Goal: Task Accomplishment & Management: Use online tool/utility

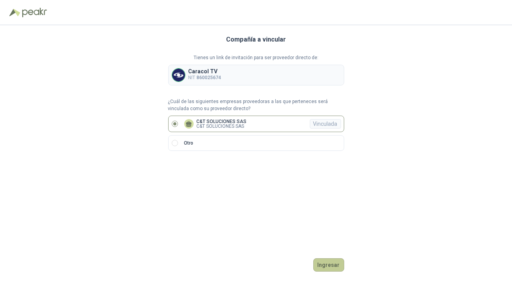
click at [325, 267] on button "Ingresar" at bounding box center [329, 264] width 31 height 13
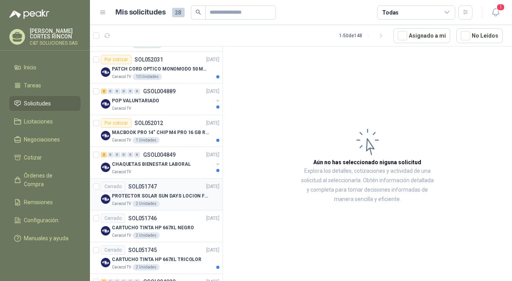
scroll to position [142, 0]
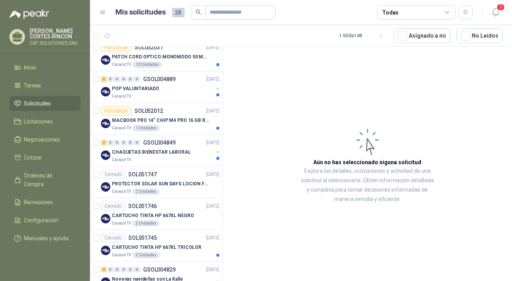
click at [113, 36] on p "Caracol TV" at bounding box center [121, 33] width 19 height 6
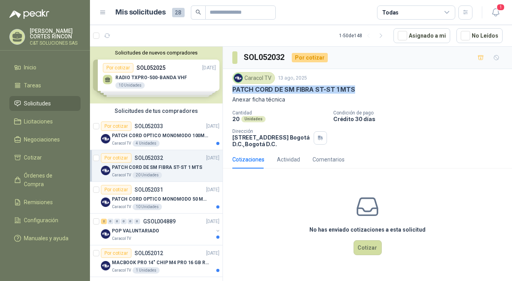
drag, startPoint x: 233, startPoint y: 90, endPoint x: 354, endPoint y: 92, distance: 121.0
click at [354, 92] on div "PATCH CORD DE SM FIBRA ST-ST 1 MTS" at bounding box center [368, 89] width 271 height 8
copy p "PATCH CORD DE SM FIBRA ST-ST 1 MTS"
click at [123, 166] on p "PATCH CORD DE SM FIBRA ST-ST 1 MTS" at bounding box center [157, 167] width 90 height 7
click at [122, 126] on div "Por cotizar" at bounding box center [116, 125] width 31 height 9
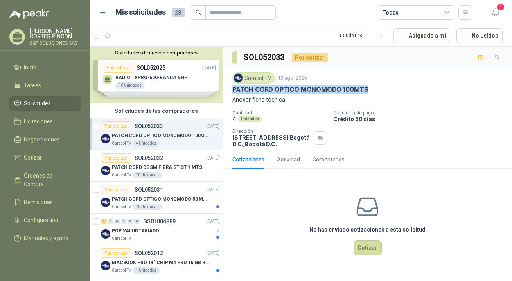
drag, startPoint x: 233, startPoint y: 88, endPoint x: 372, endPoint y: 93, distance: 139.5
click at [372, 93] on div "PATCH CORD OPTICO MONOMODO 100MTS" at bounding box center [368, 89] width 271 height 8
copy p "PATCH CORD OPTICO MONOMODO 100MTS"
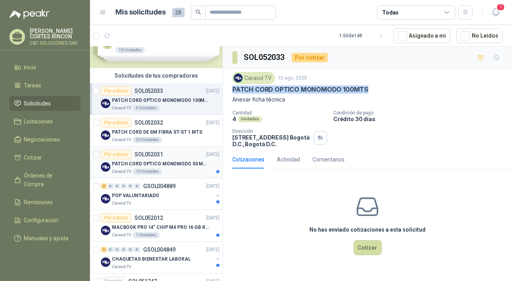
click at [119, 150] on div "Por cotizar" at bounding box center [116, 154] width 31 height 9
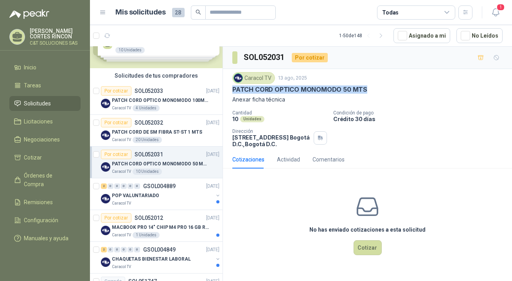
drag, startPoint x: 233, startPoint y: 90, endPoint x: 361, endPoint y: 93, distance: 128.4
click at [361, 93] on p "PATCH CORD OPTICO MONOMODO 50 MTS" at bounding box center [300, 89] width 135 height 8
copy p "PATCH CORD OPTICO MONOMODO 50 MTS"
